Goal: Find specific page/section: Find specific page/section

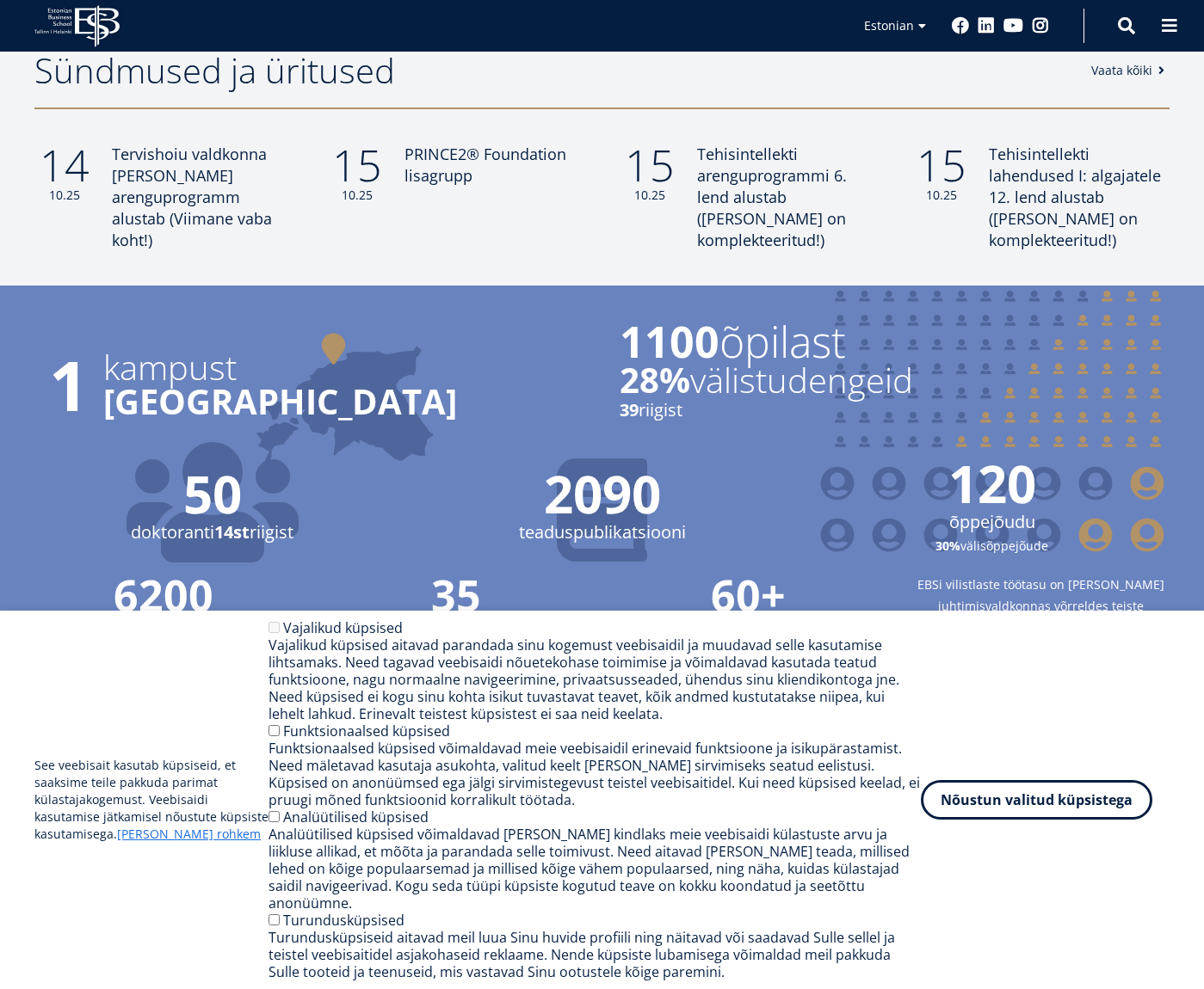
scroll to position [1890, 0]
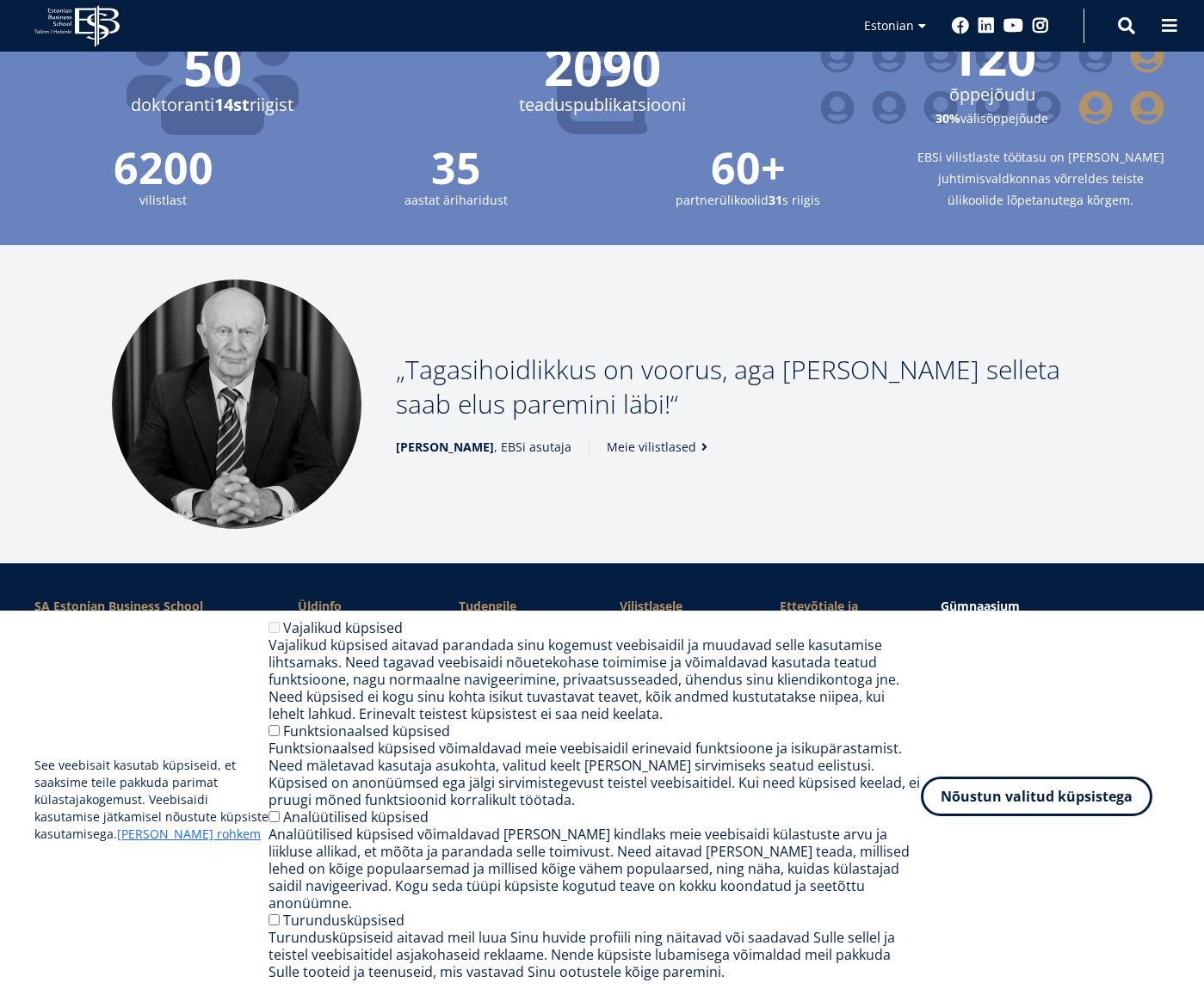
click at [1054, 794] on button "Nõustun valitud küpsistega" at bounding box center [1036, 796] width 232 height 39
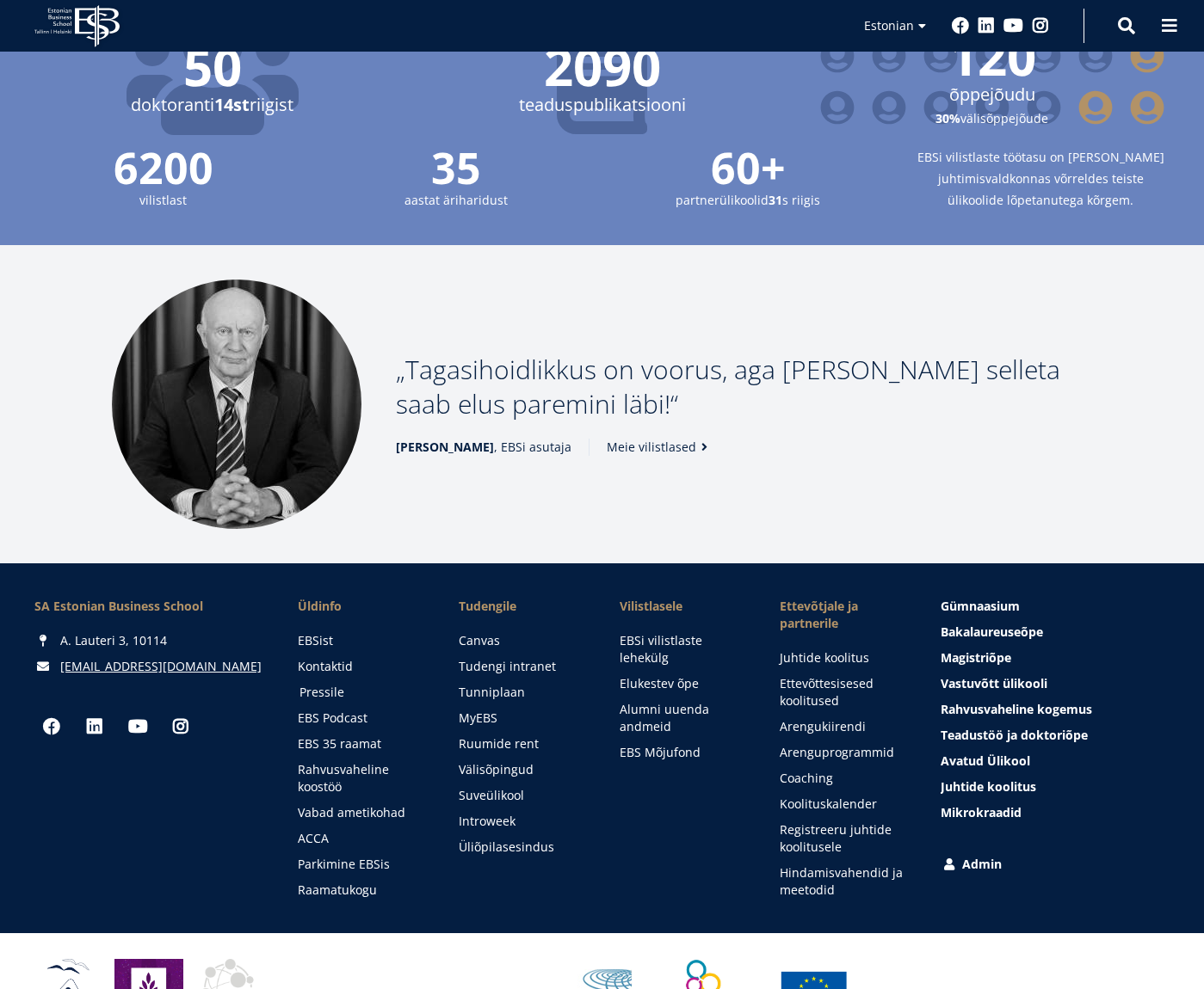
click at [329, 684] on link "Pressile" at bounding box center [363, 692] width 126 height 17
